Goal: Task Accomplishment & Management: Complete application form

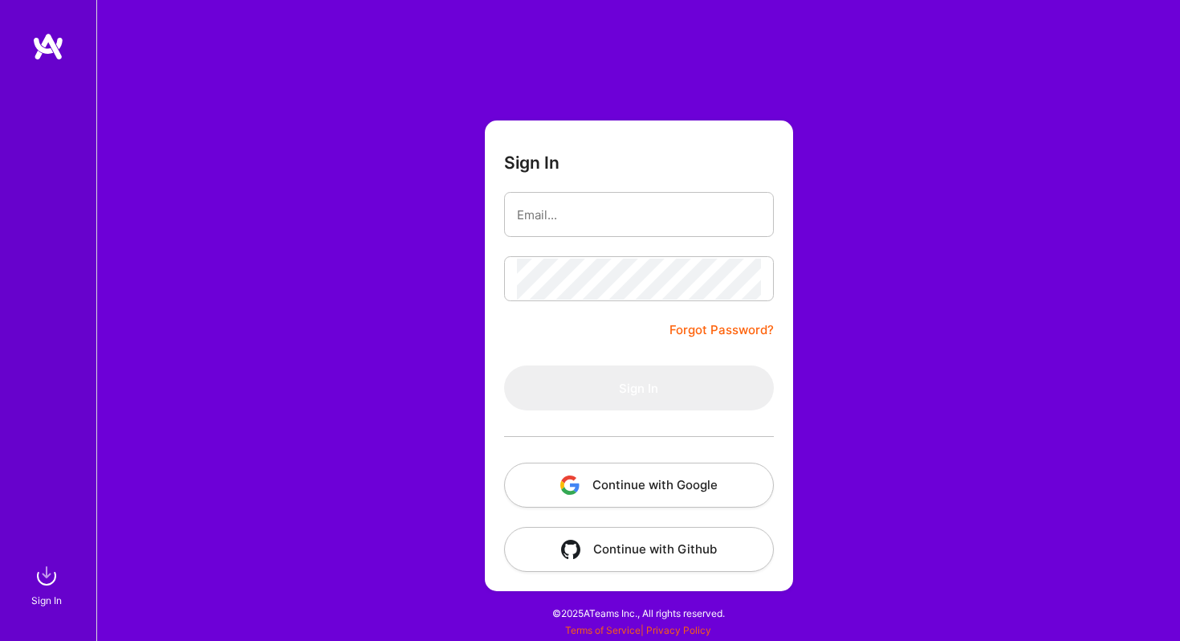
click at [623, 485] on button "Continue with Google" at bounding box center [639, 484] width 270 height 45
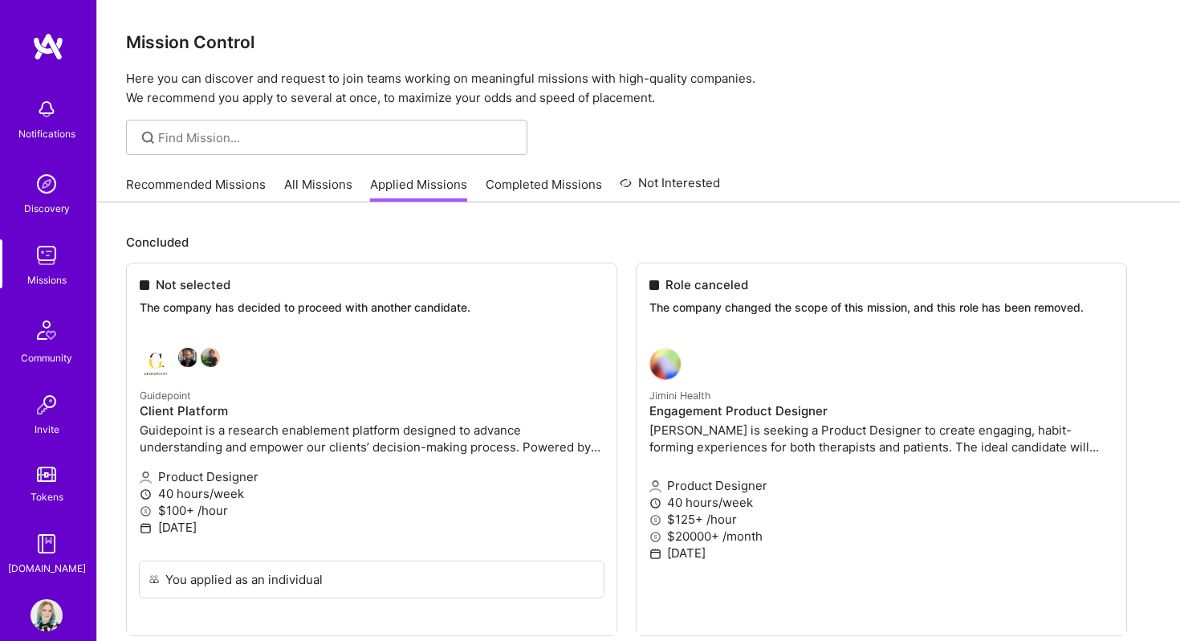
click at [316, 186] on link "All Missions" at bounding box center [318, 189] width 68 height 26
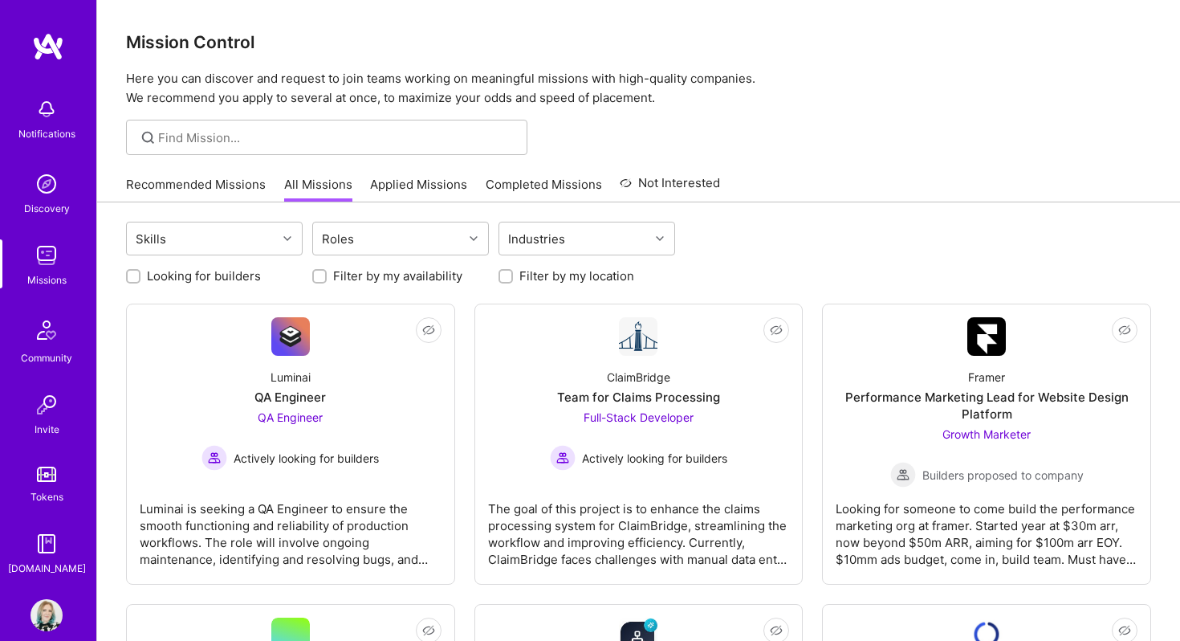
click at [211, 180] on link "Recommended Missions" at bounding box center [196, 189] width 140 height 26
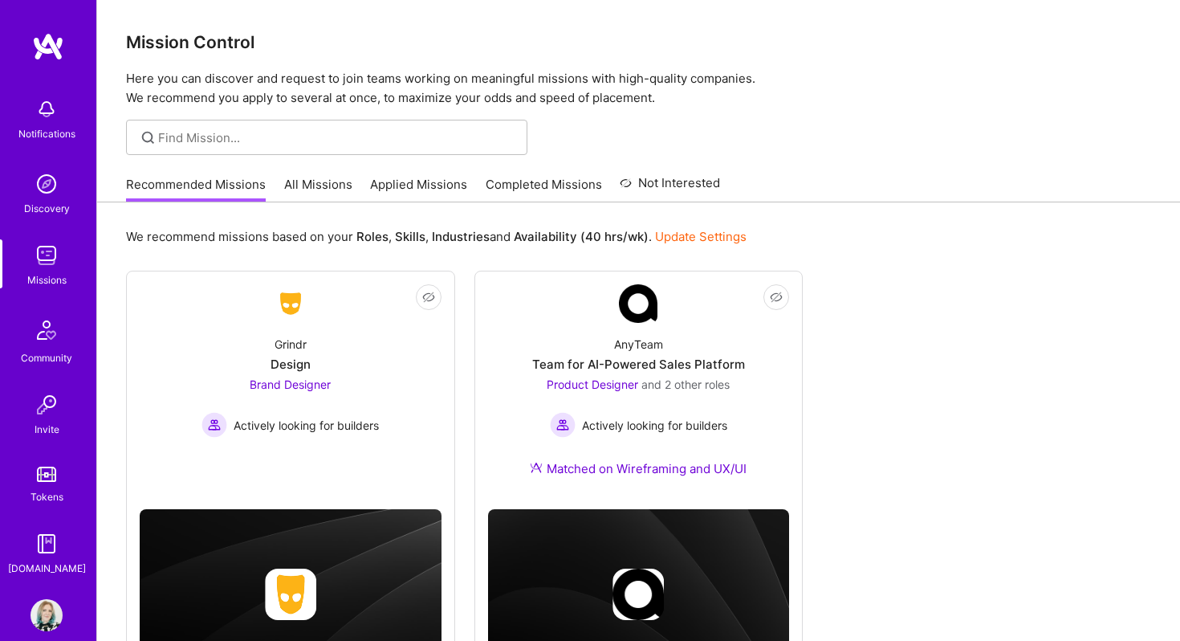
scroll to position [90, 0]
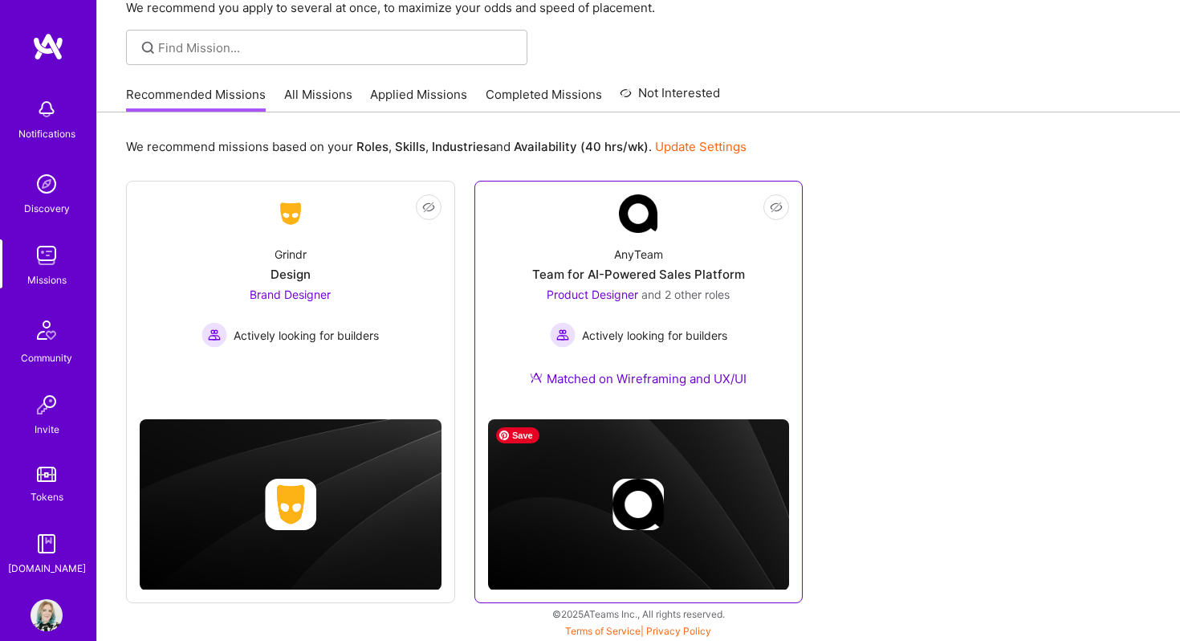
click at [656, 419] on img at bounding box center [639, 504] width 302 height 170
click at [640, 373] on div "Matched on Wireframing and UX/UI" at bounding box center [638, 378] width 217 height 17
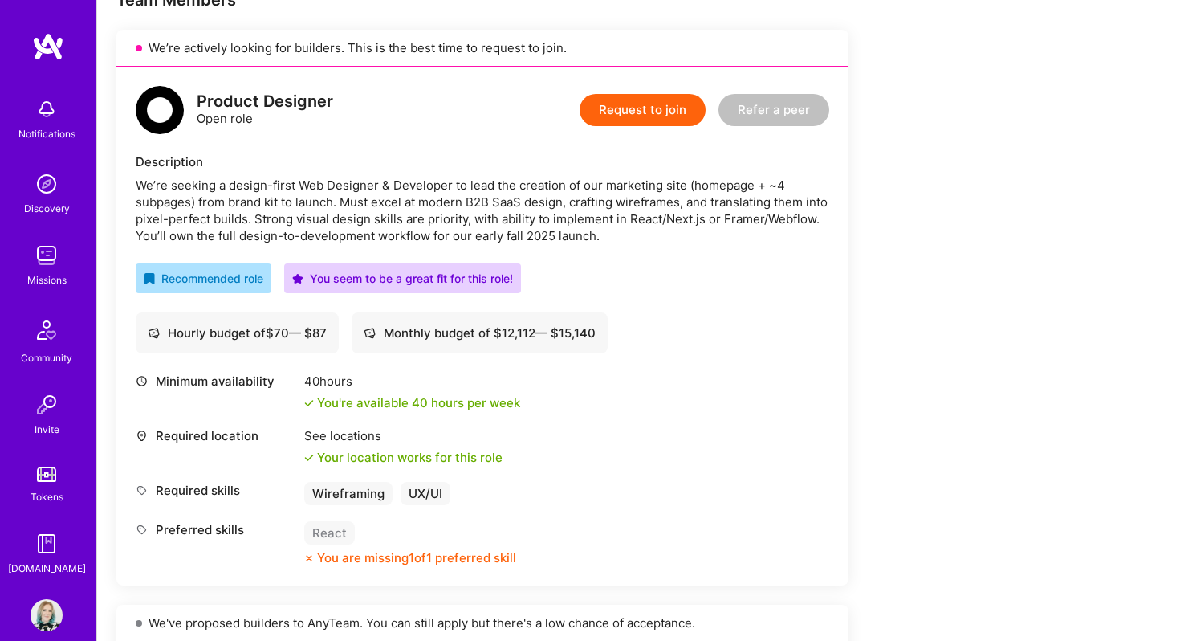
scroll to position [320, 0]
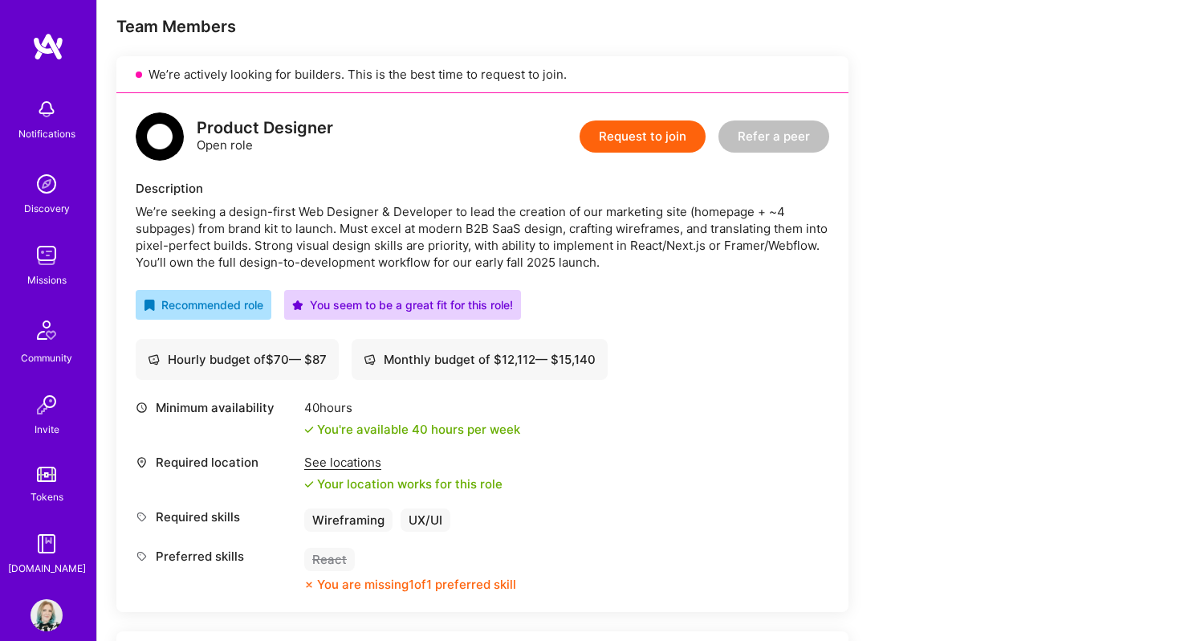
click at [647, 133] on button "Request to join" at bounding box center [643, 136] width 126 height 32
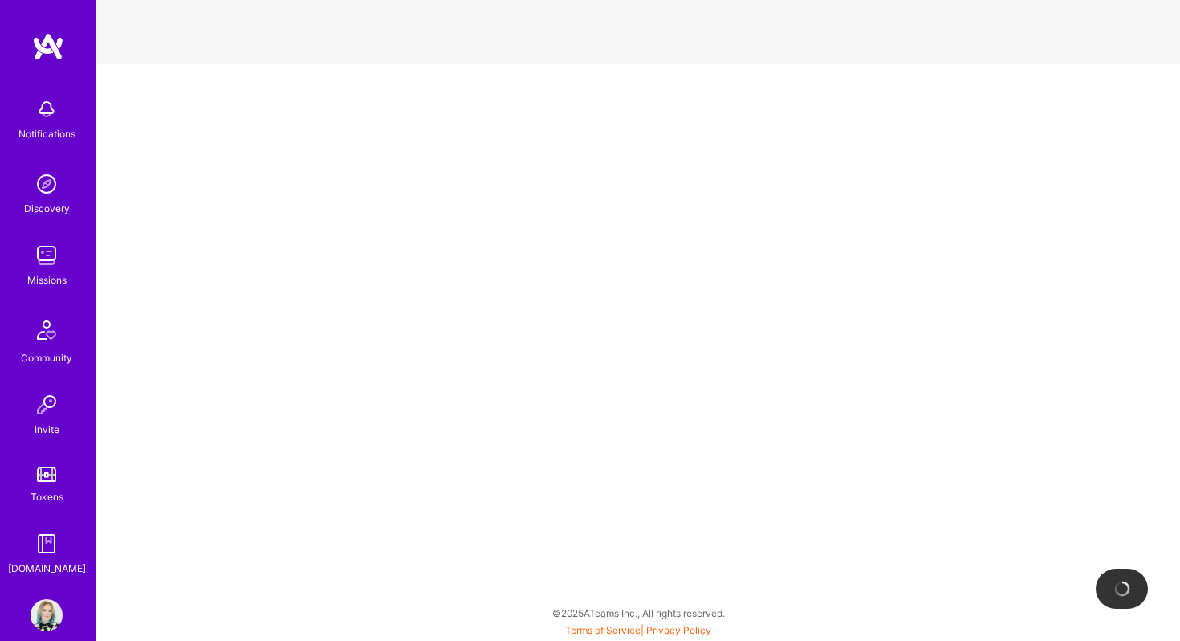
select select "US"
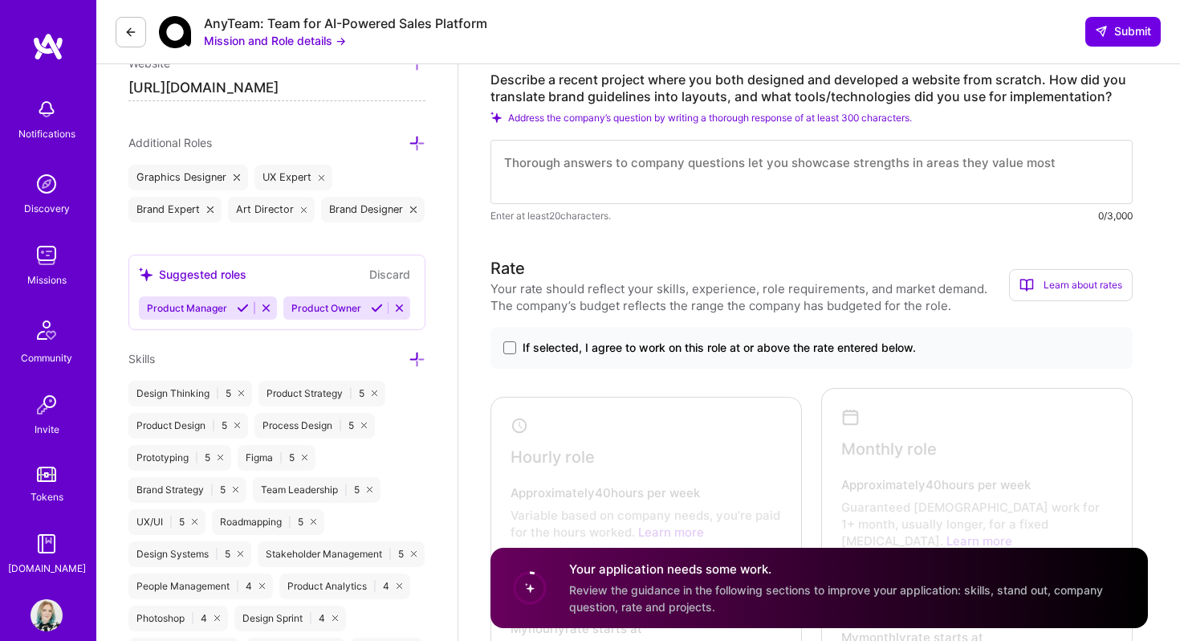
scroll to position [890, 0]
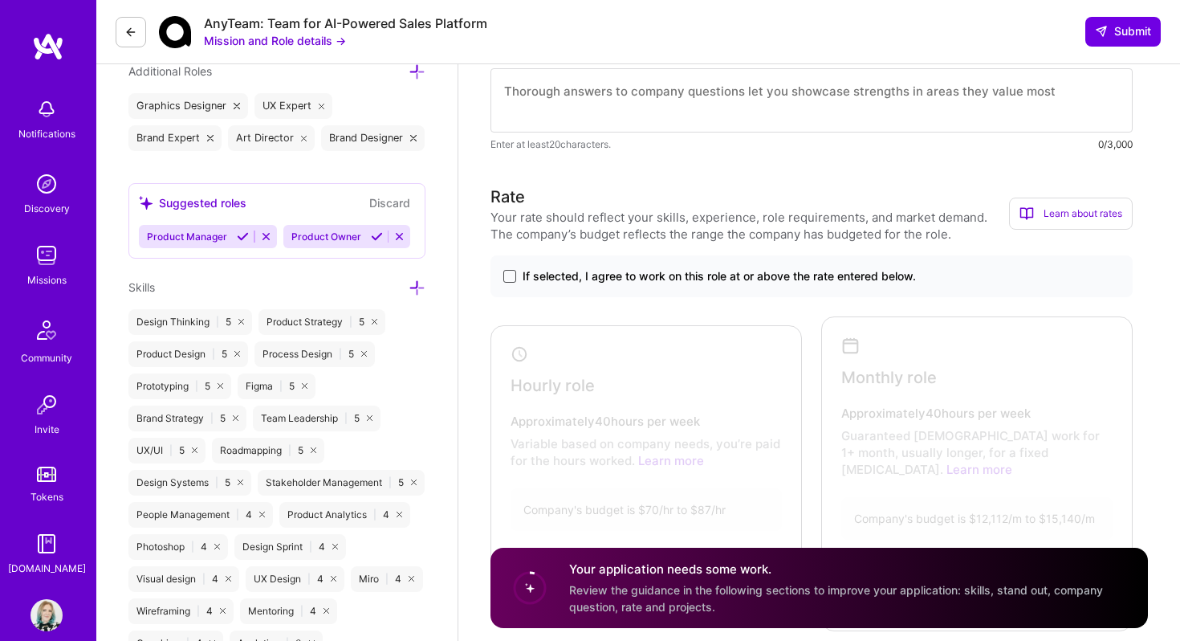
click at [511, 277] on span at bounding box center [509, 276] width 13 height 13
click at [0, 0] on input "If selected, I agree to work on this role at or above the rate entered below." at bounding box center [0, 0] width 0 height 0
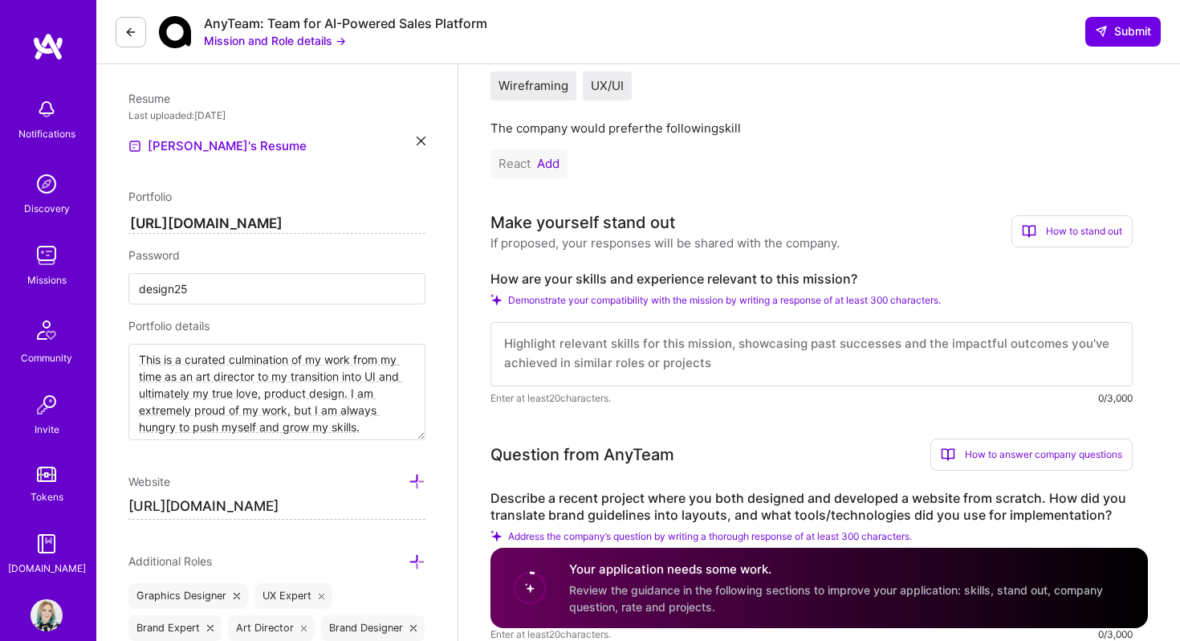
scroll to position [396, 0]
